Goal: Task Accomplishment & Management: Complete application form

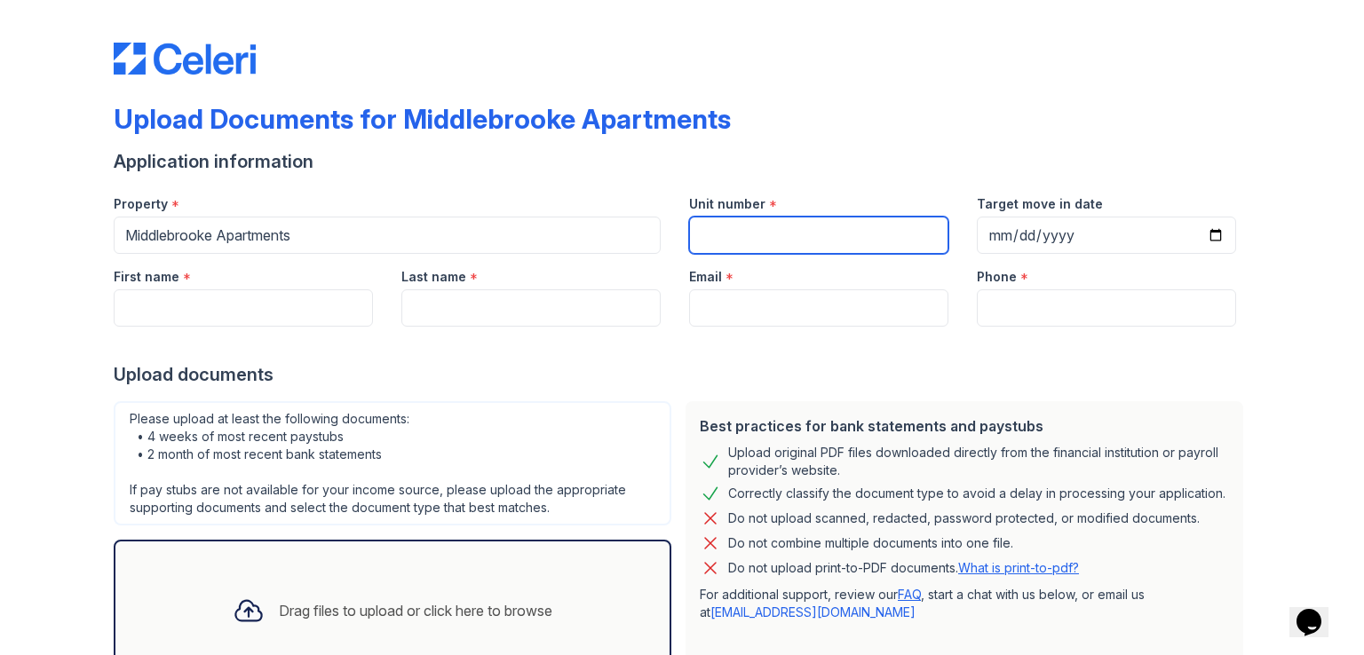
click at [808, 240] on input "Unit number" at bounding box center [818, 235] width 259 height 37
type input "412 Oak Hill T1"
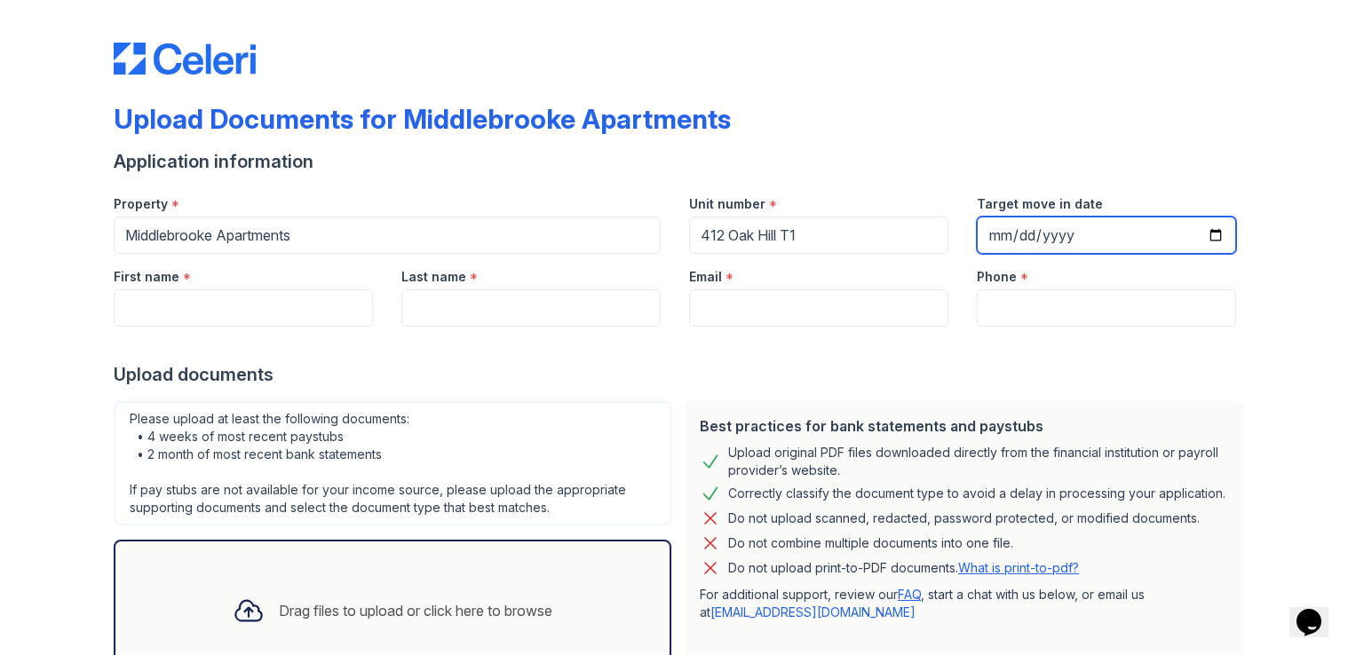
click at [1064, 238] on input "Target move in date" at bounding box center [1106, 235] width 259 height 37
click at [995, 238] on input "Target move in date" at bounding box center [1106, 235] width 259 height 37
type input "[DATE]"
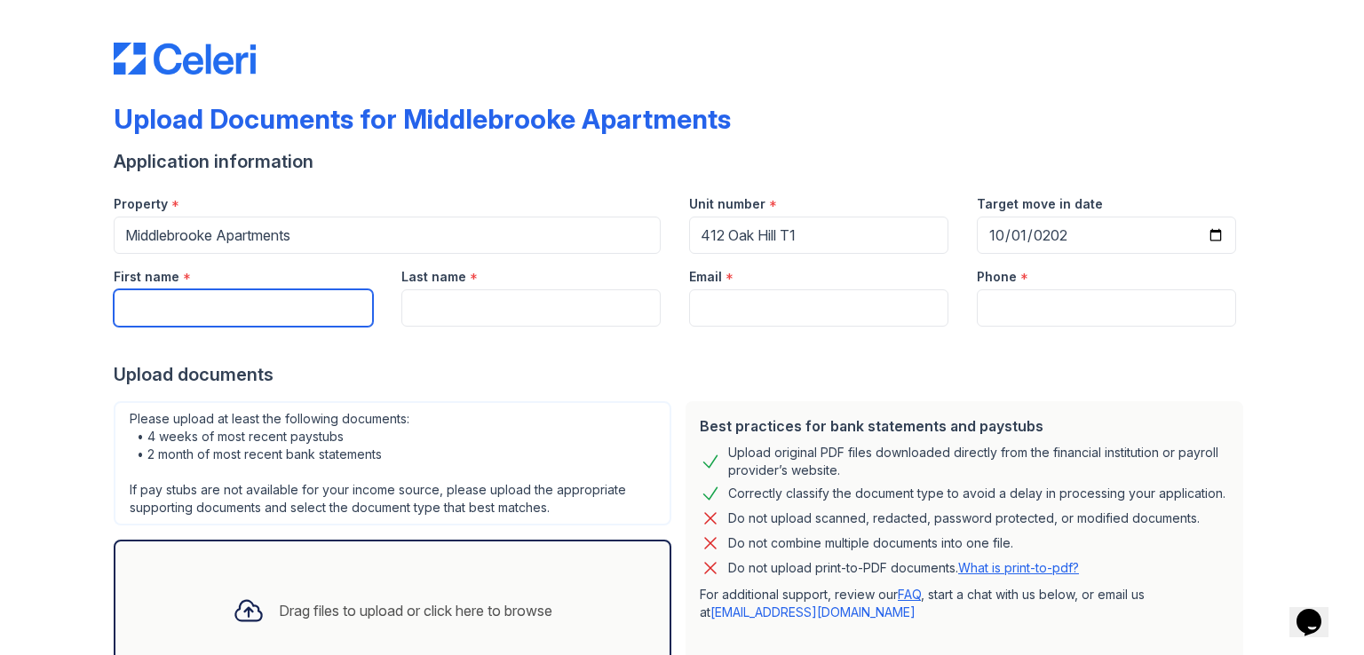
click at [336, 310] on input "First name" at bounding box center [243, 307] width 259 height 37
type input "[PERSON_NAME]"
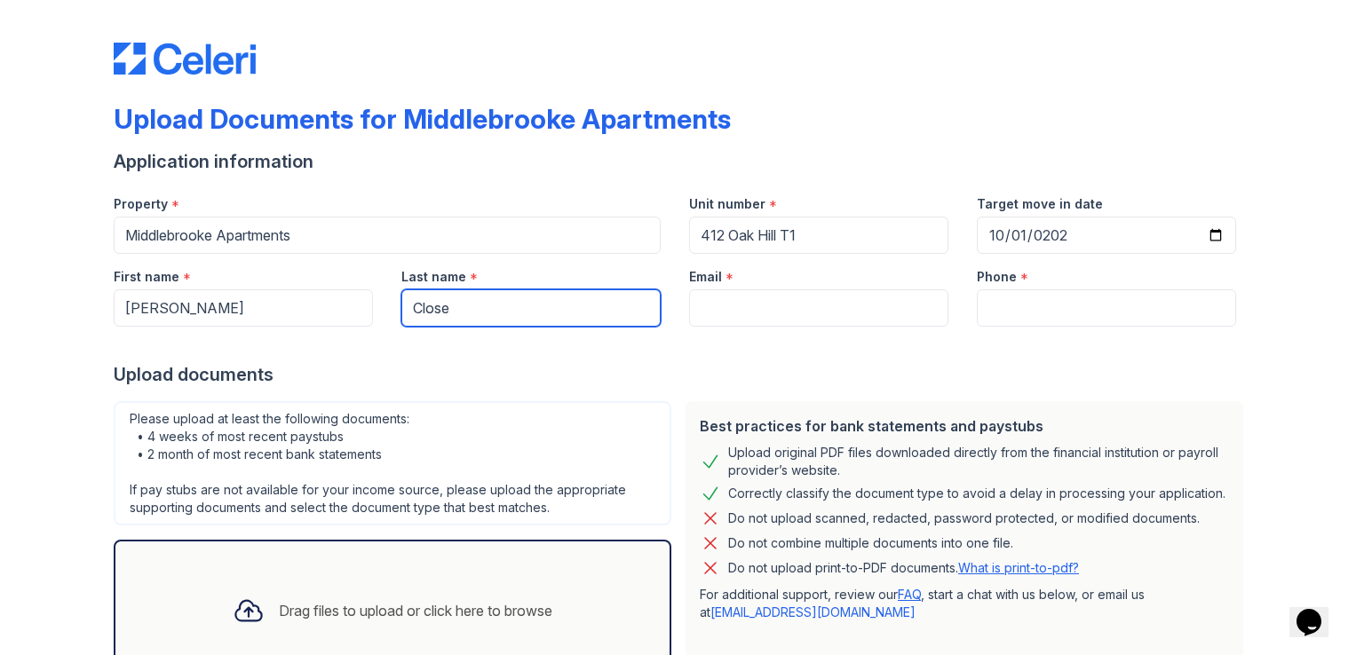
type input "Close"
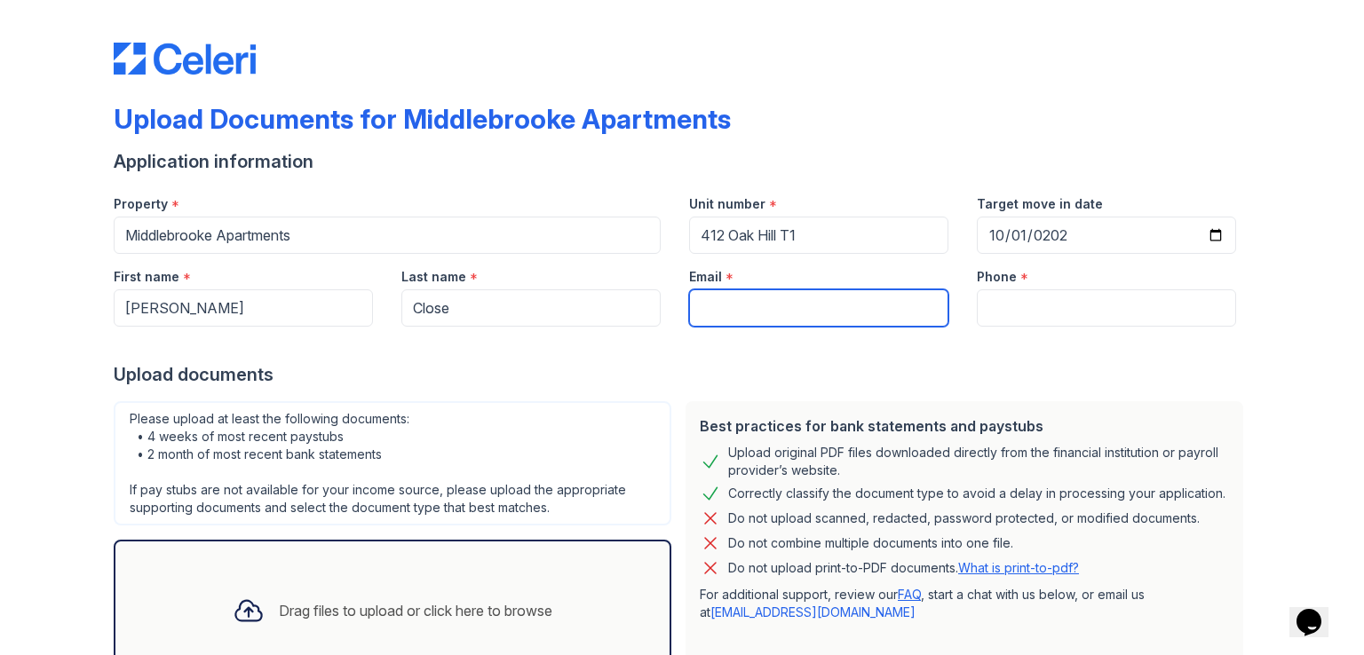
click at [789, 315] on input "Email" at bounding box center [818, 307] width 259 height 37
type input "[EMAIL_ADDRESS][DOMAIN_NAME]"
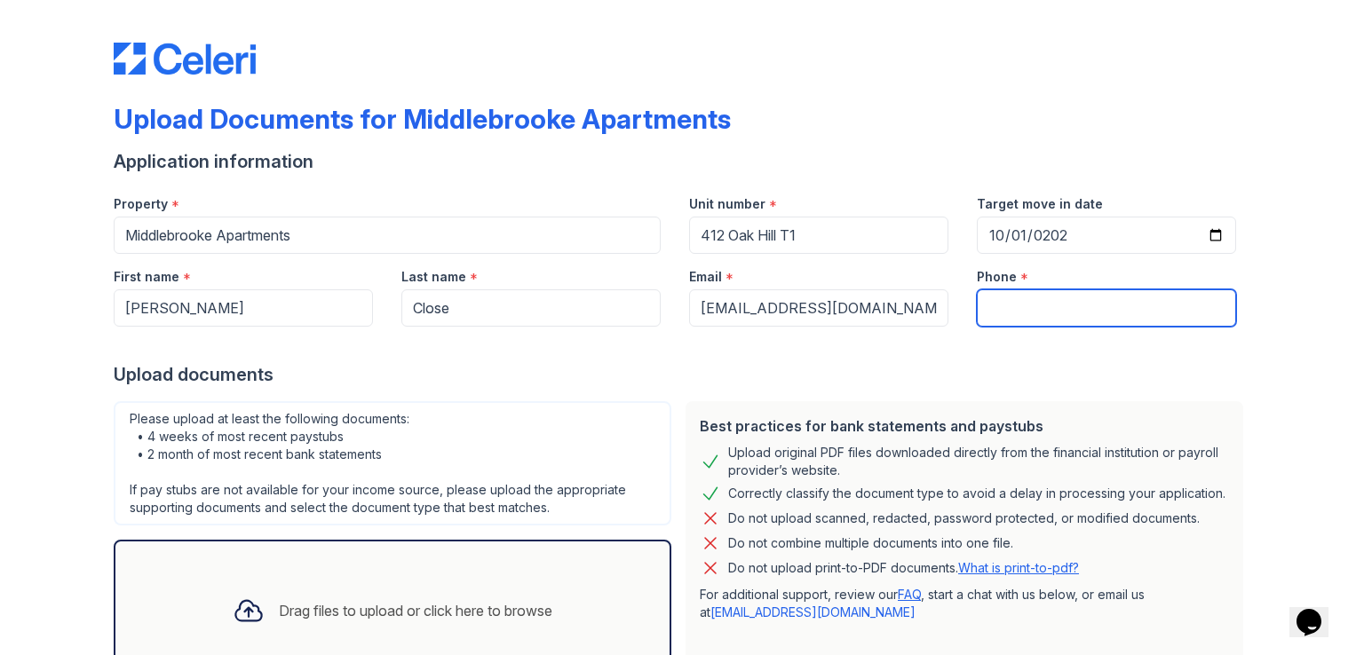
click at [1098, 316] on input "Phone" at bounding box center [1106, 307] width 259 height 37
type input "4109842637"
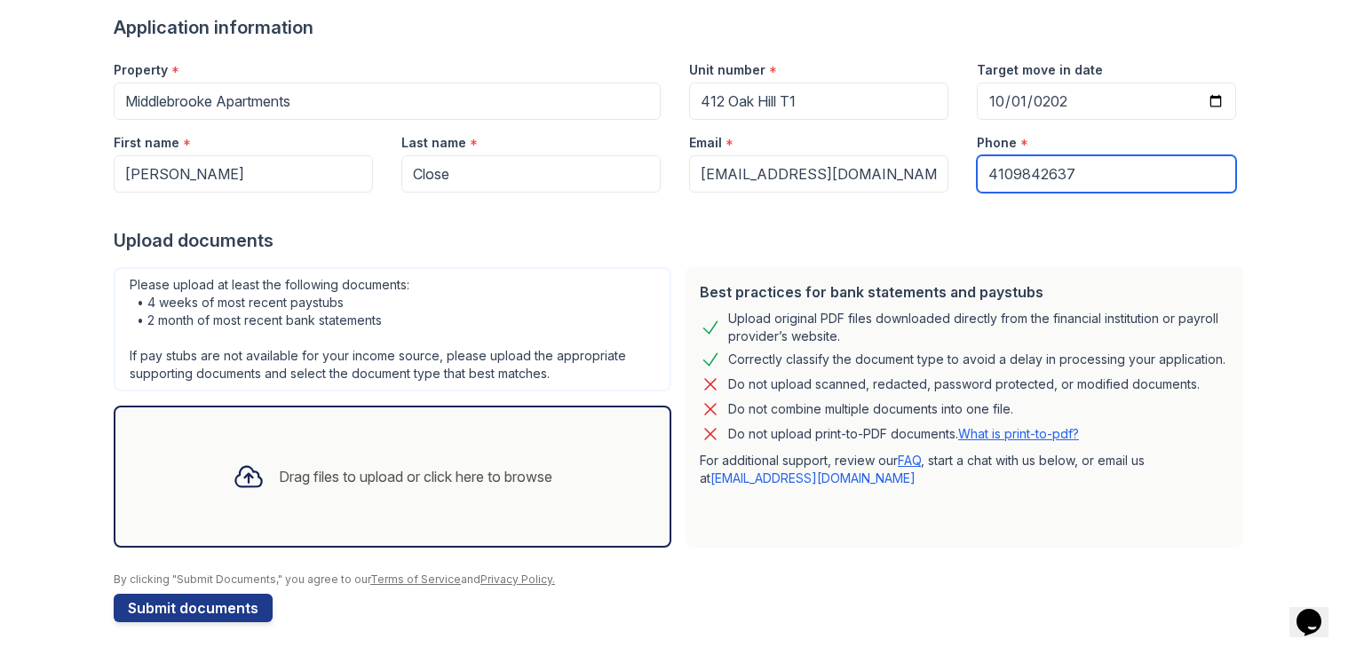
scroll to position [135, 0]
click at [352, 471] on div "Drag files to upload or click here to browse" at bounding box center [416, 475] width 274 height 21
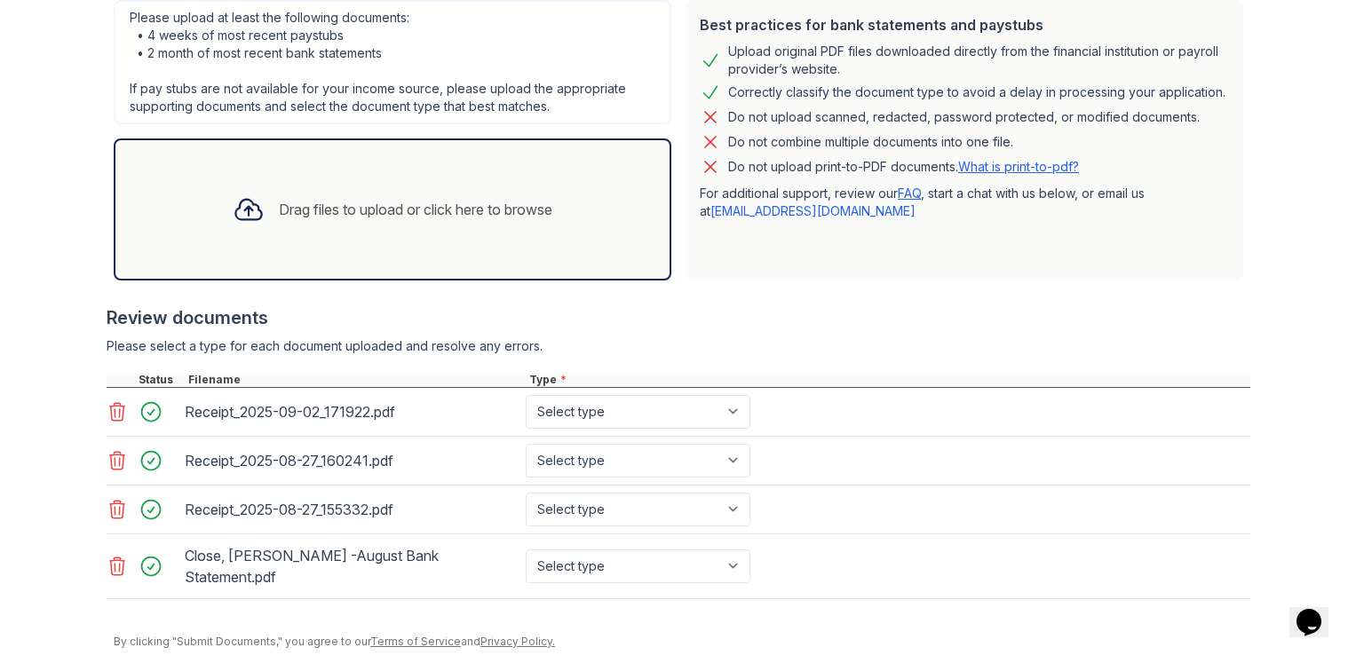
scroll to position [447, 0]
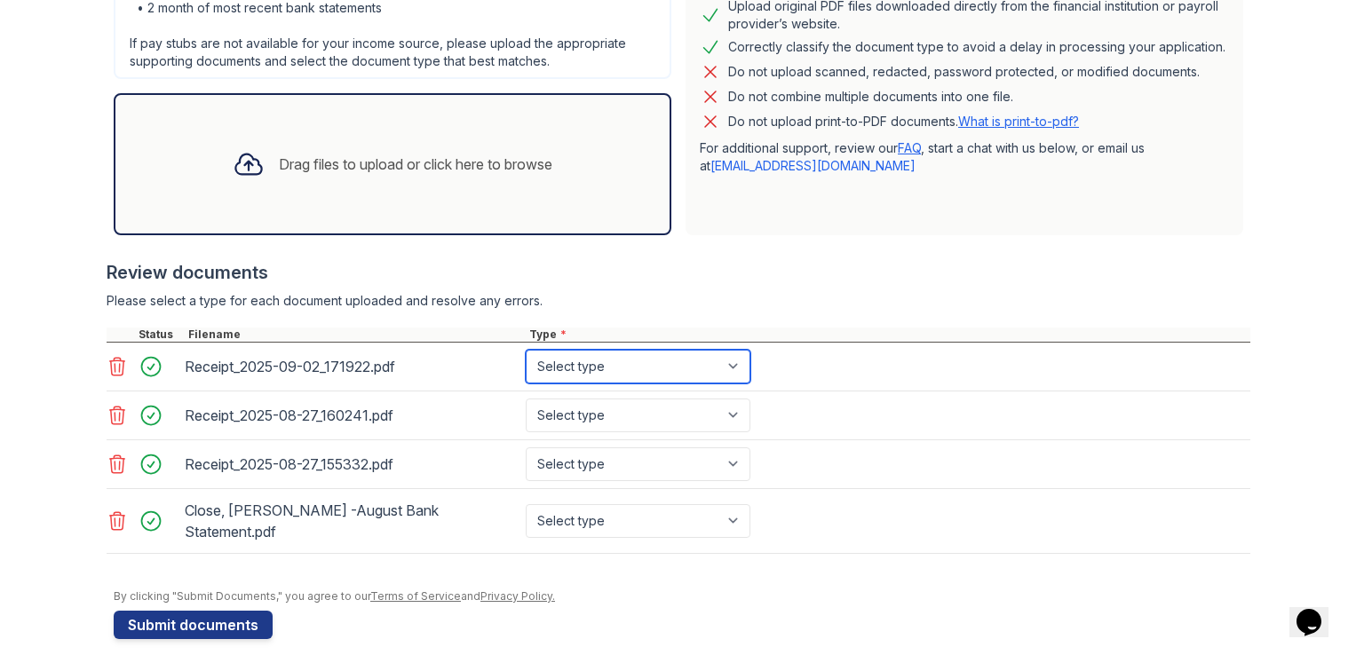
click at [731, 361] on select "Select type Paystub Bank Statement Offer Letter Tax Documents Benefit Award Let…" at bounding box center [638, 367] width 225 height 34
select select "bank_statement"
click at [526, 350] on select "Select type Paystub Bank Statement Offer Letter Tax Documents Benefit Award Let…" at bounding box center [638, 367] width 225 height 34
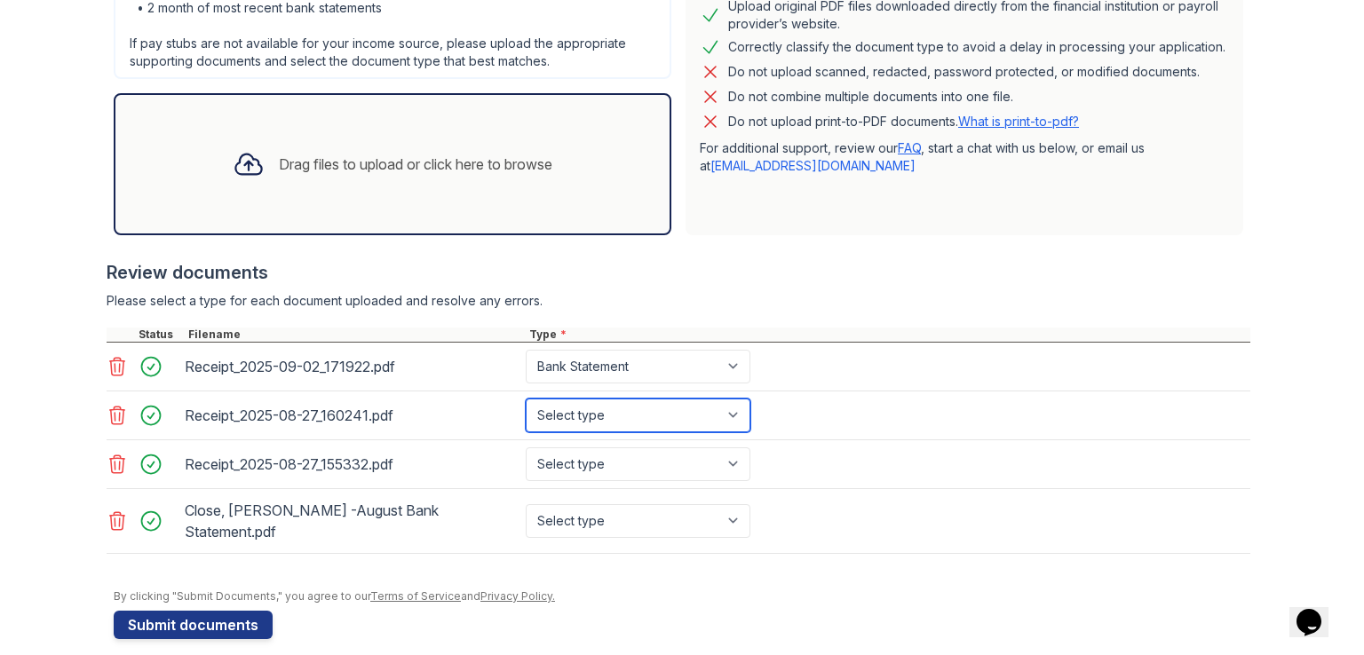
click at [722, 421] on select "Select type Paystub Bank Statement Offer Letter Tax Documents Benefit Award Let…" at bounding box center [638, 416] width 225 height 34
select select "paystub"
click at [526, 399] on select "Select type Paystub Bank Statement Offer Letter Tax Documents Benefit Award Let…" at bounding box center [638, 416] width 225 height 34
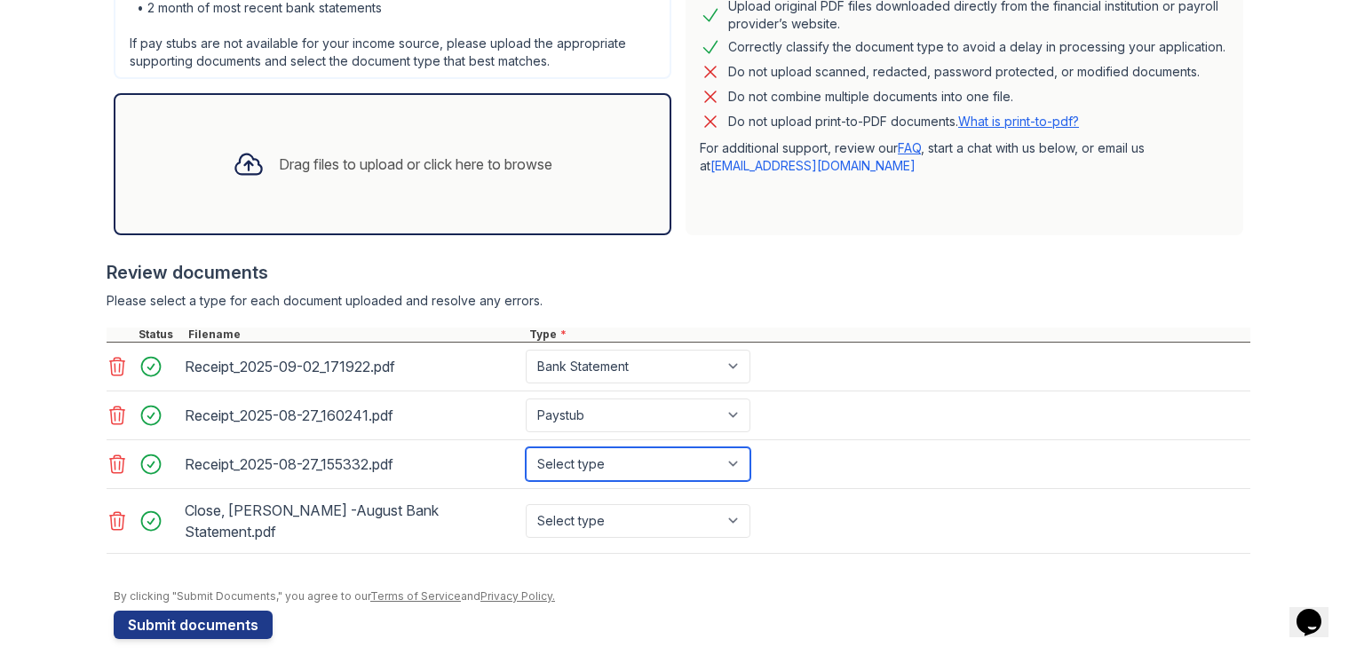
click at [728, 462] on select "Select type Paystub Bank Statement Offer Letter Tax Documents Benefit Award Let…" at bounding box center [638, 465] width 225 height 34
select select "paystub"
click at [526, 448] on select "Select type Paystub Bank Statement Offer Letter Tax Documents Benefit Award Let…" at bounding box center [638, 465] width 225 height 34
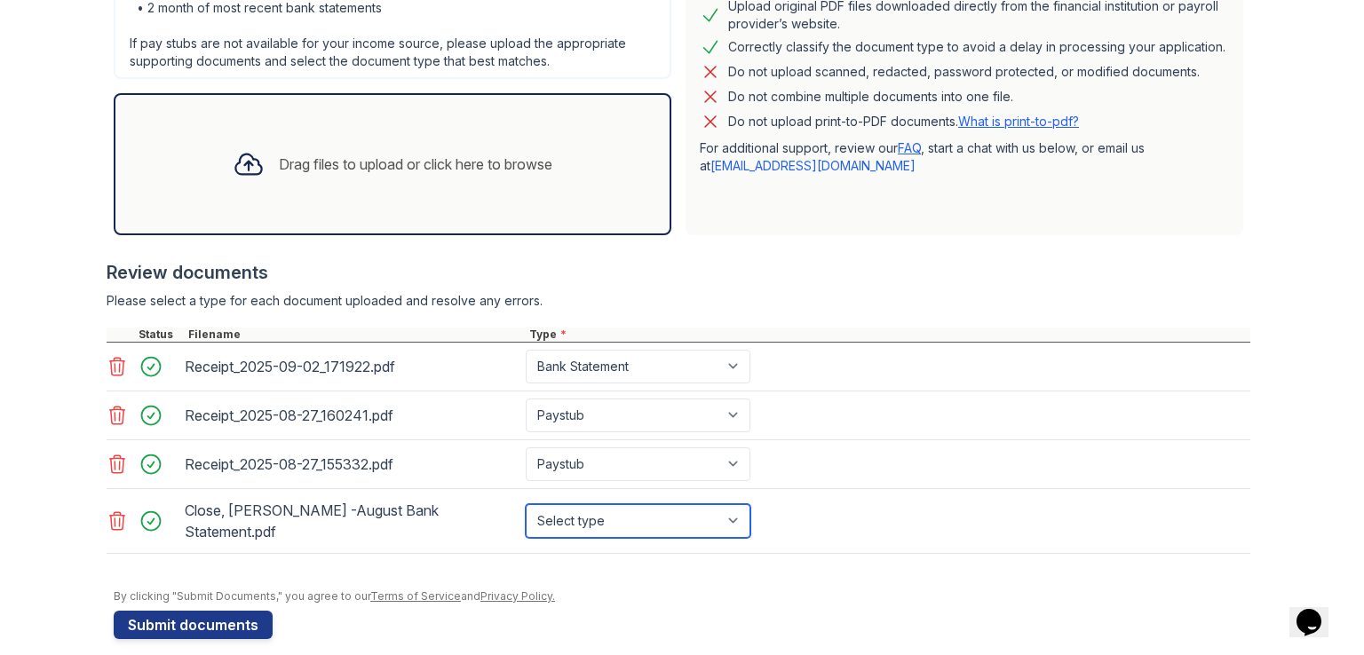
click at [725, 507] on select "Select type Paystub Bank Statement Offer Letter Tax Documents Benefit Award Let…" at bounding box center [638, 521] width 225 height 34
select select "bank_statement"
click at [526, 504] on select "Select type Paystub Bank Statement Offer Letter Tax Documents Benefit Award Let…" at bounding box center [638, 521] width 225 height 34
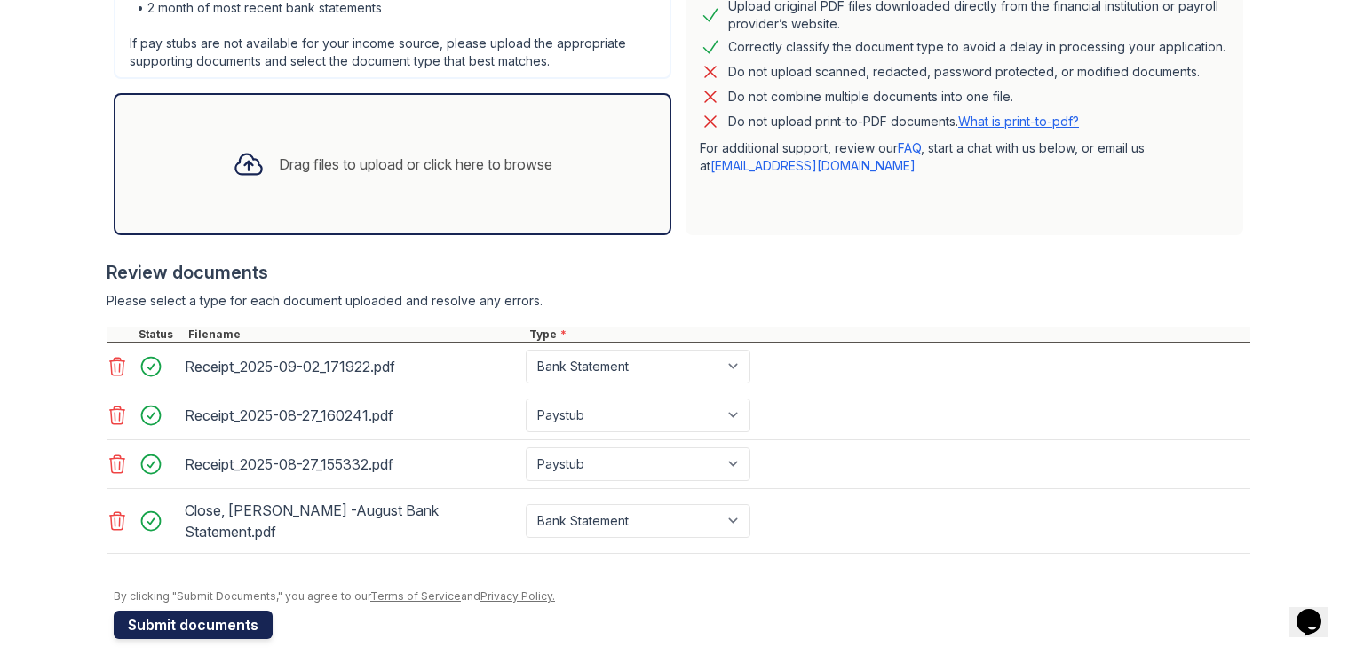
click at [186, 611] on button "Submit documents" at bounding box center [193, 625] width 159 height 28
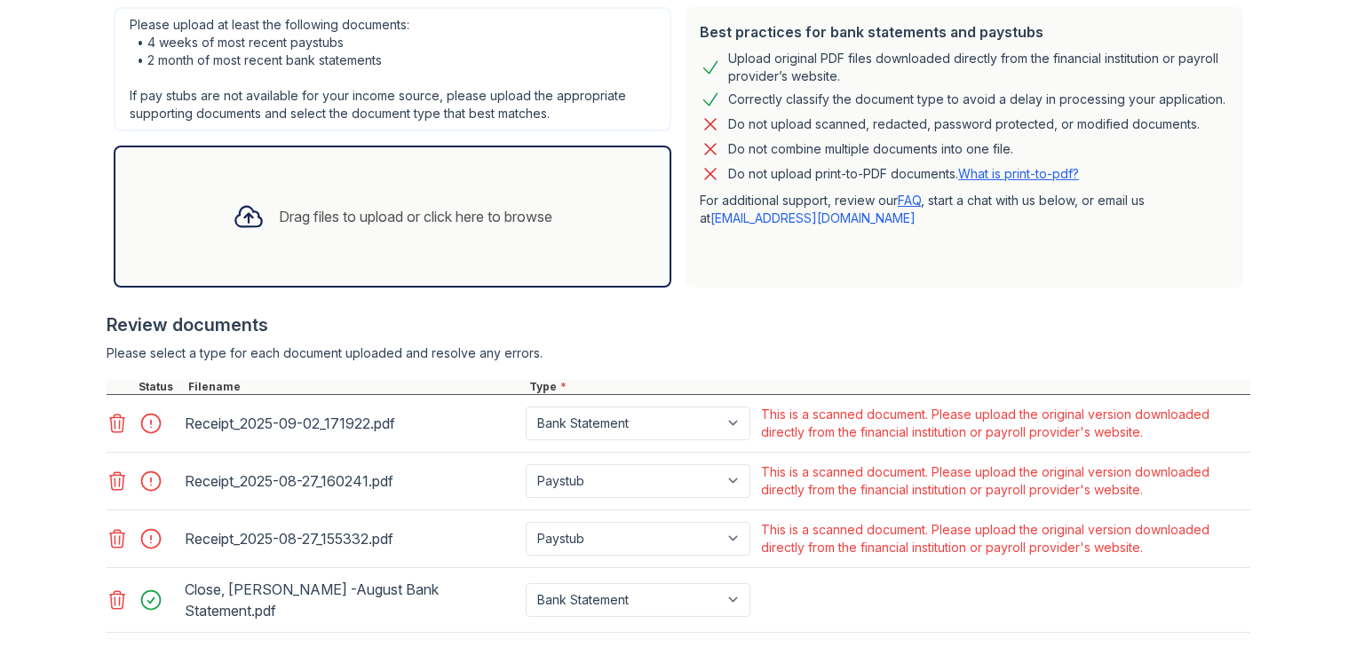
scroll to position [524, 0]
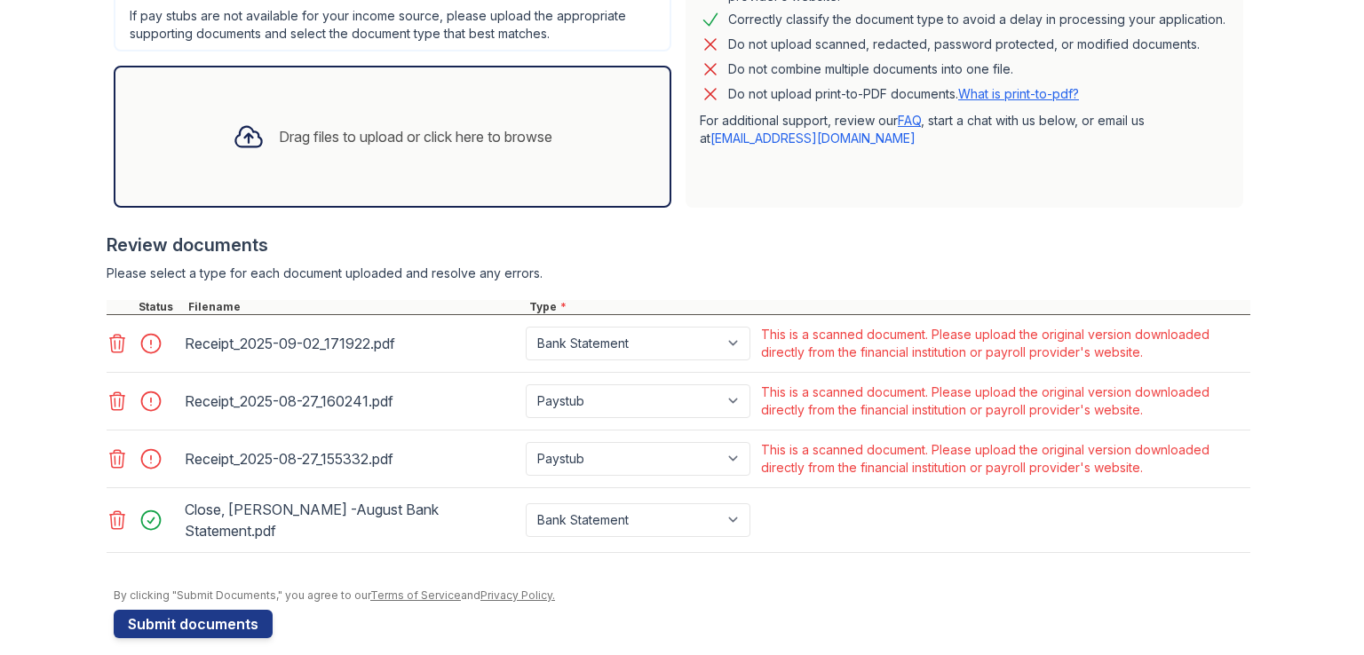
click at [864, 268] on div "Please select a type for each document uploaded and resolve any errors." at bounding box center [679, 274] width 1144 height 18
click at [110, 343] on icon at bounding box center [117, 343] width 21 height 21
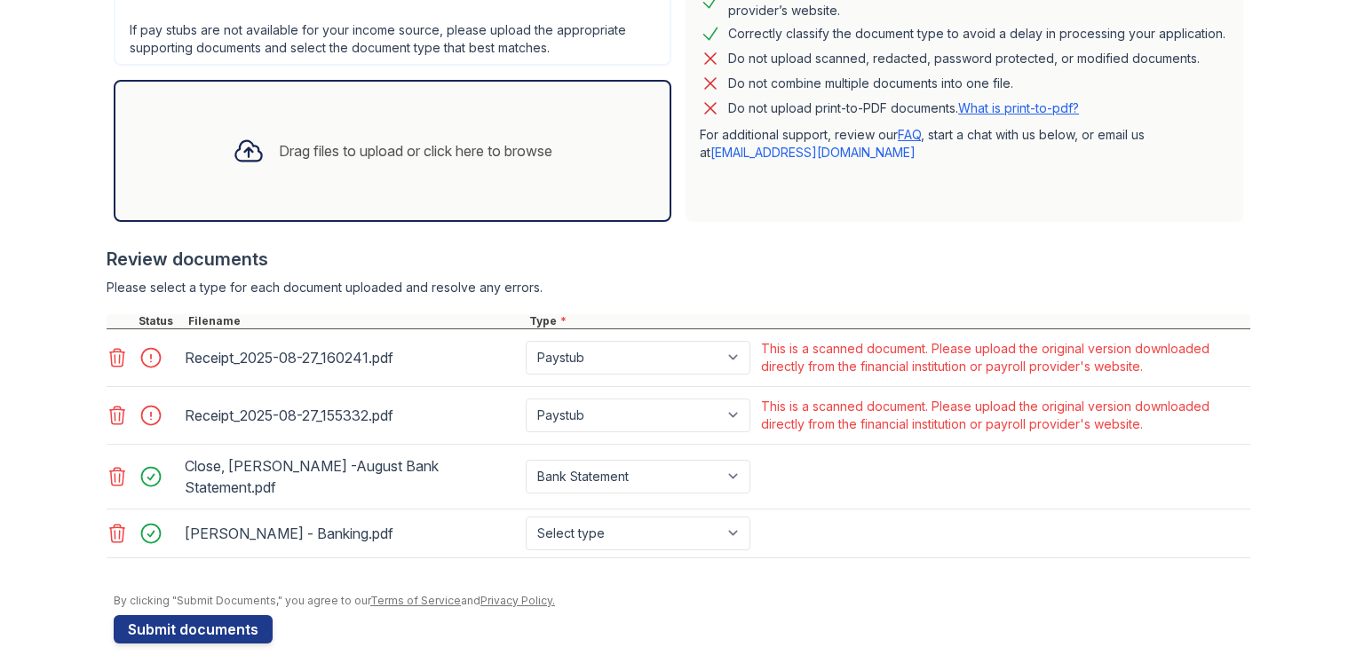
scroll to position [515, 0]
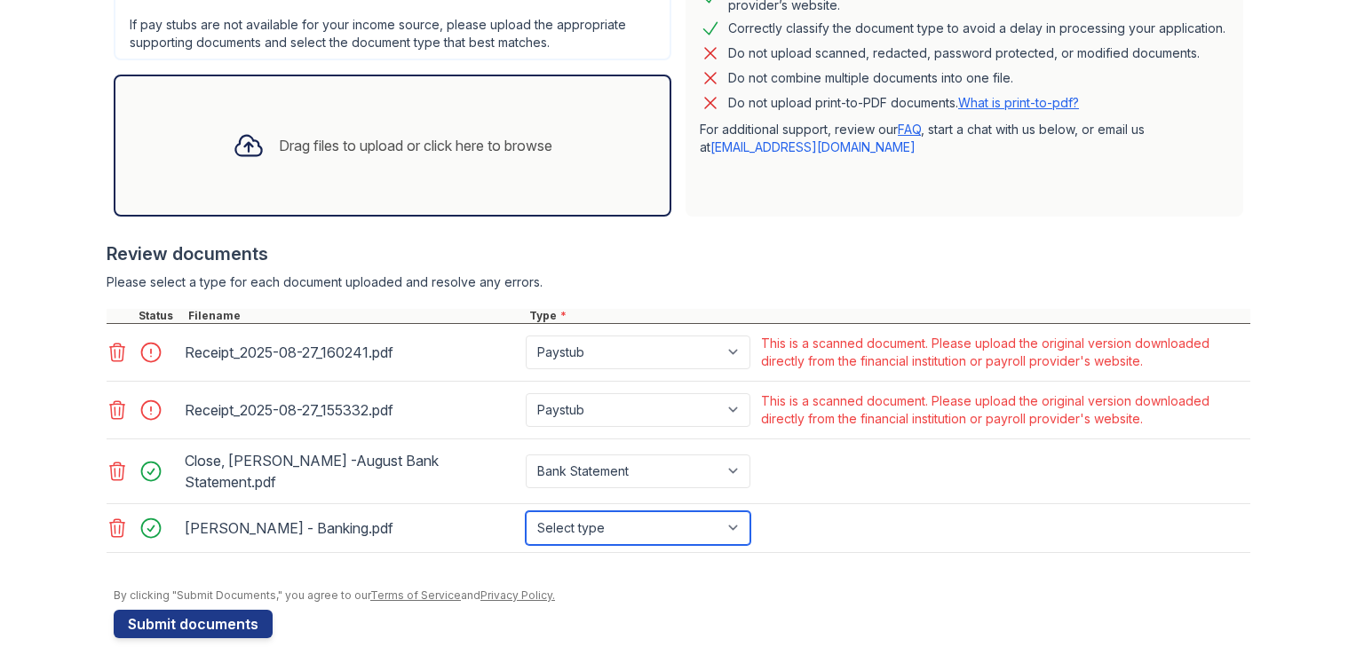
click at [730, 515] on select "Select type Paystub Bank Statement Offer Letter Tax Documents Benefit Award Let…" at bounding box center [638, 528] width 225 height 34
select select "bank_statement"
click at [526, 511] on select "Select type Paystub Bank Statement Offer Letter Tax Documents Benefit Award Let…" at bounding box center [638, 528] width 225 height 34
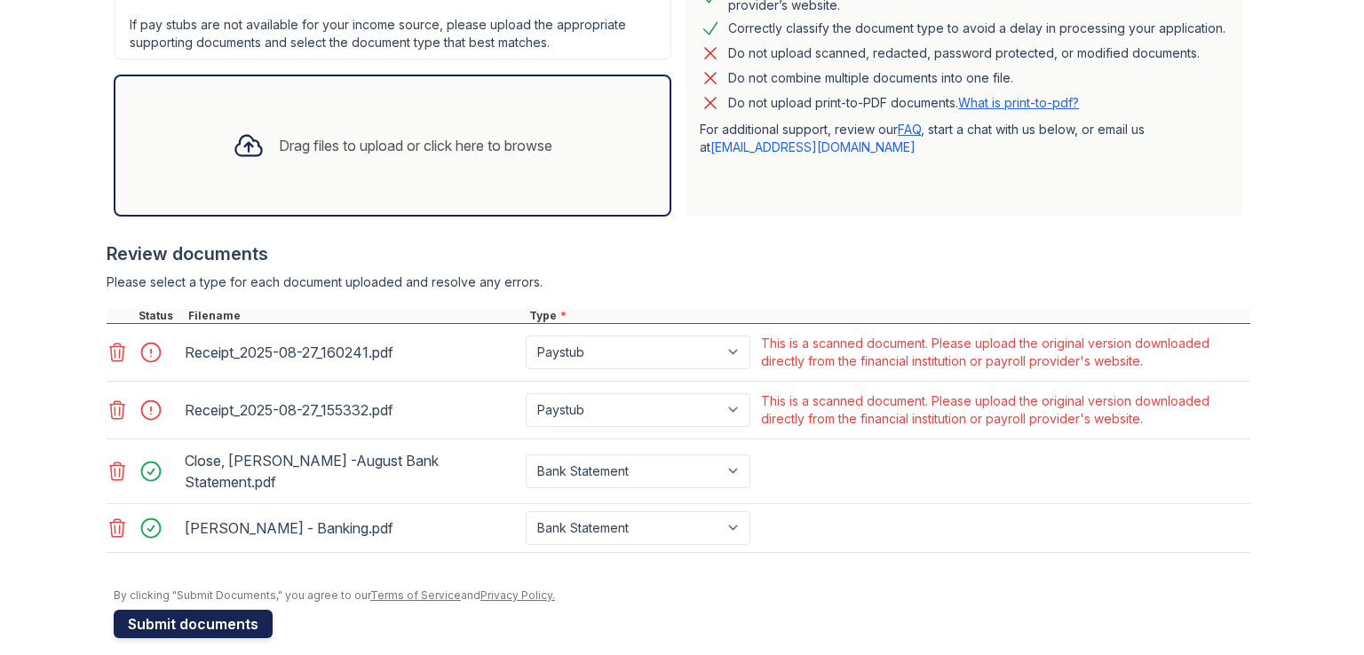
click at [210, 610] on button "Submit documents" at bounding box center [193, 624] width 159 height 28
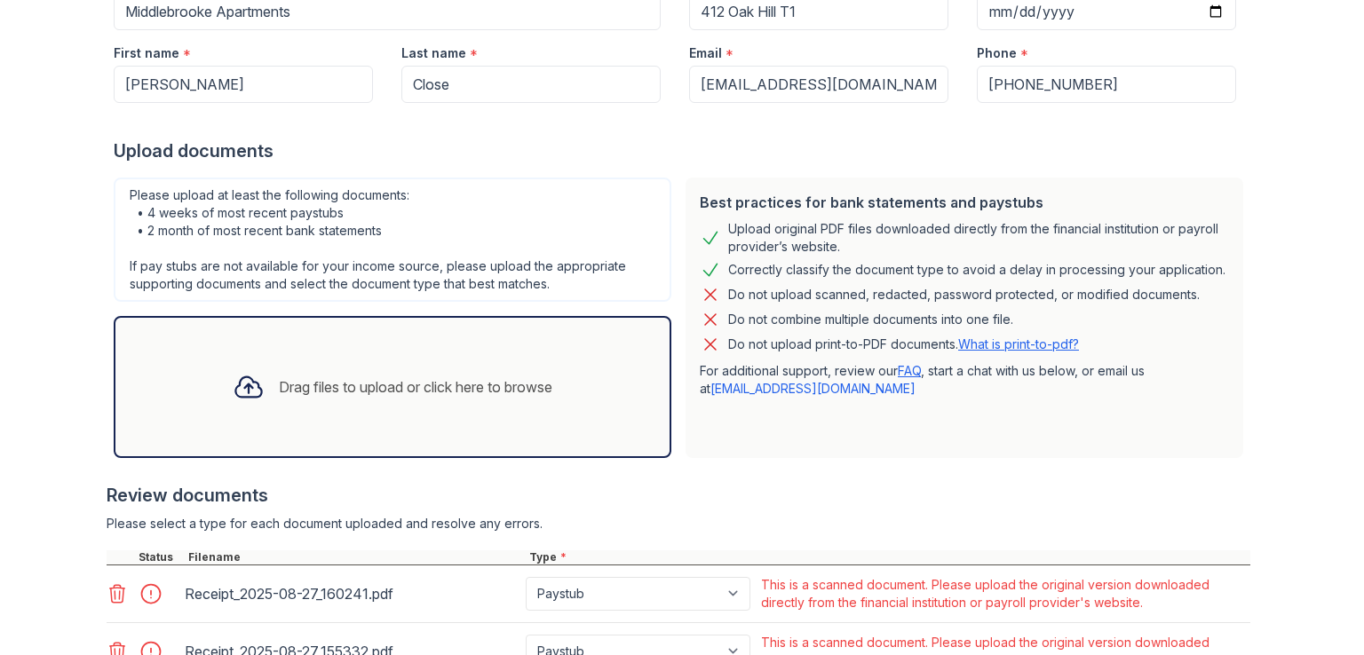
scroll to position [258, 0]
